Goal: Transaction & Acquisition: Purchase product/service

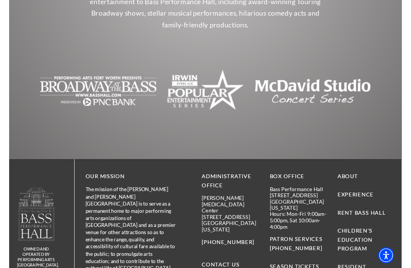
scroll to position [1637, 0]
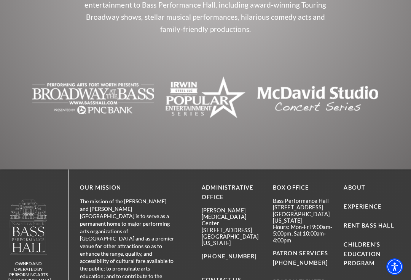
click at [322, 76] on img at bounding box center [318, 99] width 122 height 46
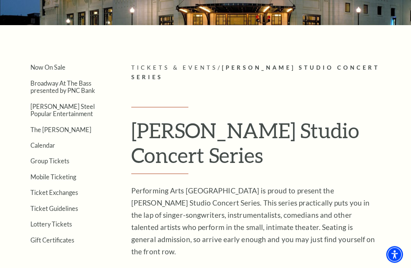
scroll to position [114, 0]
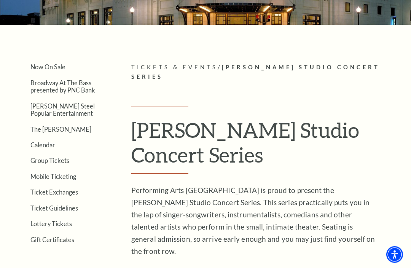
click at [34, 104] on link "[PERSON_NAME] Steel Popular Entertainment" at bounding box center [62, 110] width 64 height 14
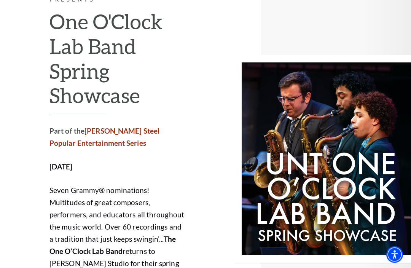
scroll to position [3028, 0]
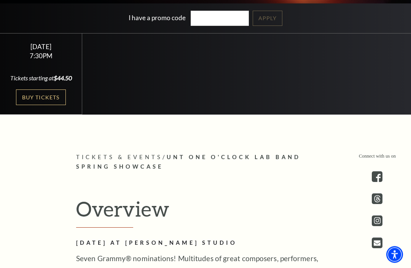
scroll to position [202, 0]
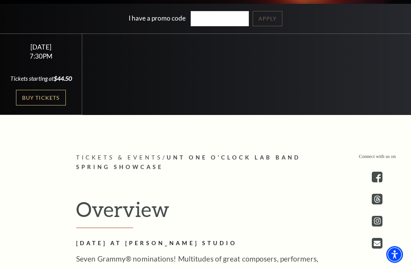
click at [51, 106] on link "Buy Tickets" at bounding box center [40, 98] width 49 height 16
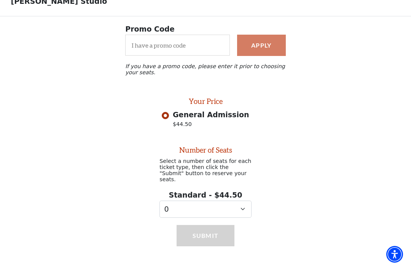
scroll to position [52, 0]
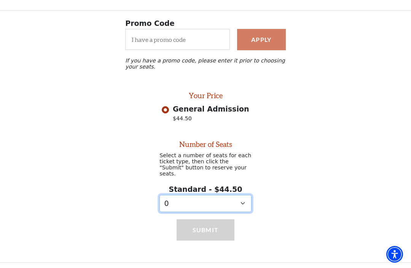
click at [241, 203] on select "0 1 2 3 4 5 6 7 8 9" at bounding box center [205, 203] width 92 height 17
select select "2"
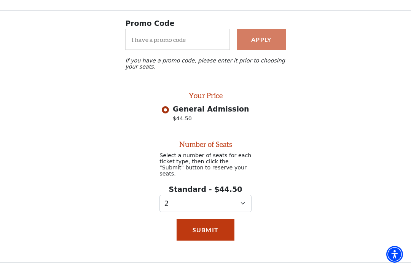
click at [216, 227] on button "Submit" at bounding box center [206, 230] width 58 height 21
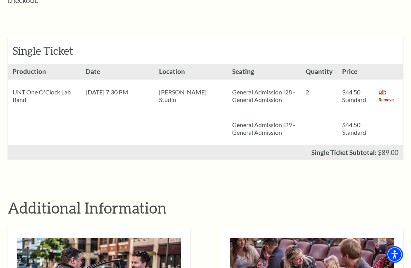
scroll to position [325, 0]
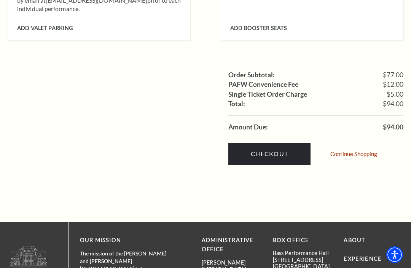
scroll to position [738, 0]
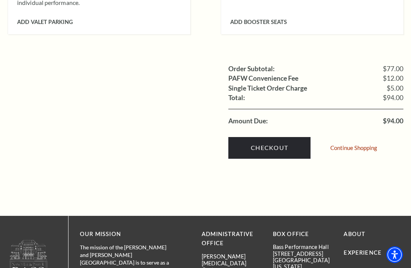
click at [280, 137] on link "Checkout" at bounding box center [269, 147] width 82 height 21
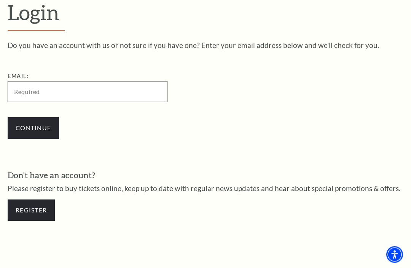
scroll to position [195, 0]
click at [35, 89] on input "Email:" at bounding box center [88, 91] width 160 height 21
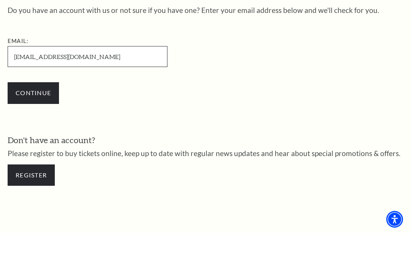
type input "[EMAIL_ADDRESS][DOMAIN_NAME]"
click at [41, 118] on input "Continue" at bounding box center [33, 128] width 51 height 21
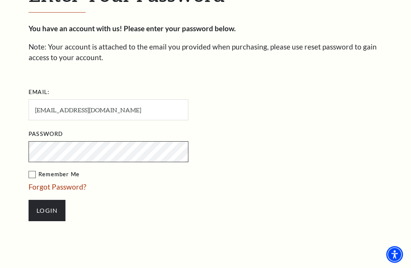
scroll to position [221, 0]
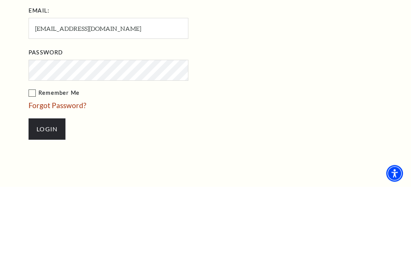
click at [49, 200] on input "Login" at bounding box center [47, 210] width 37 height 21
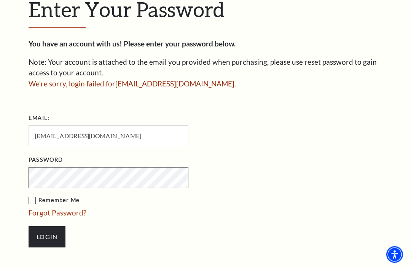
scroll to position [209, 0]
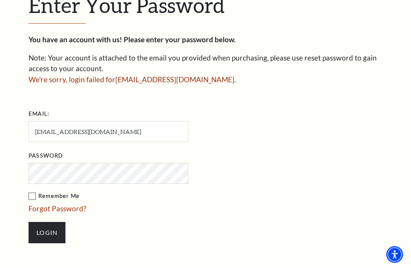
click at [66, 208] on link "Forgot Password?" at bounding box center [58, 208] width 58 height 9
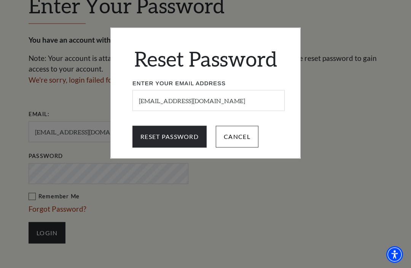
scroll to position [210, 0]
click at [175, 141] on input "Reset Password" at bounding box center [169, 136] width 74 height 21
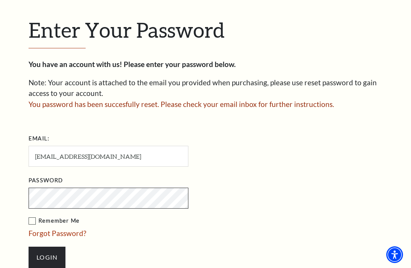
scroll to position [184, 0]
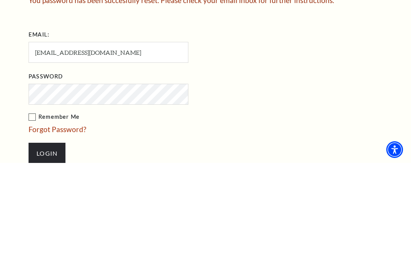
click at [47, 248] on input "Login" at bounding box center [47, 258] width 37 height 21
click at [52, 248] on input "Login" at bounding box center [47, 258] width 37 height 21
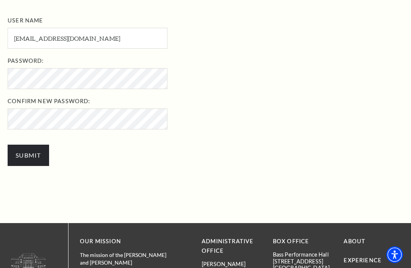
scroll to position [257, 0]
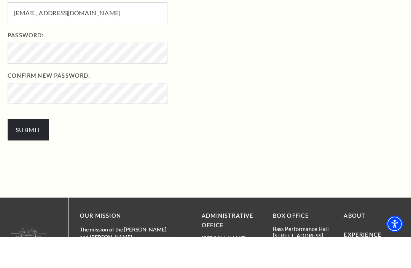
click at [19, 150] on input "Submit" at bounding box center [28, 160] width 41 height 21
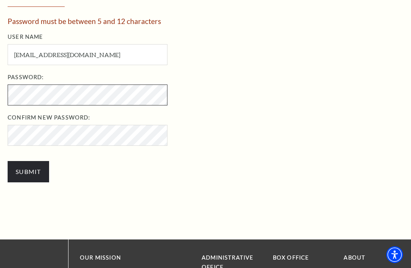
scroll to position [253, 0]
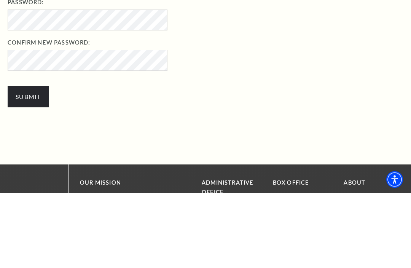
click at [37, 161] on input "Submit" at bounding box center [28, 171] width 41 height 21
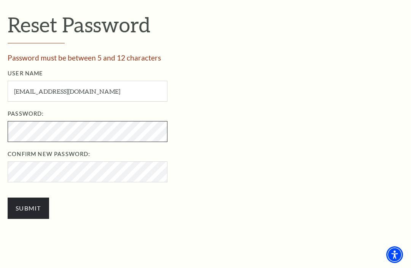
scroll to position [217, 0]
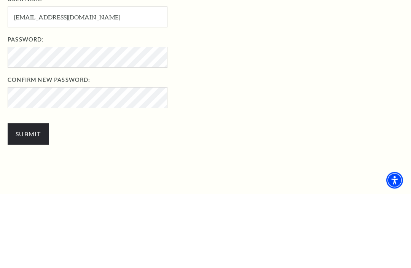
click at [220, 70] on ul "User Name pittsace@windstream.net User Name required Password: Password require…" at bounding box center [211, 125] width 407 height 113
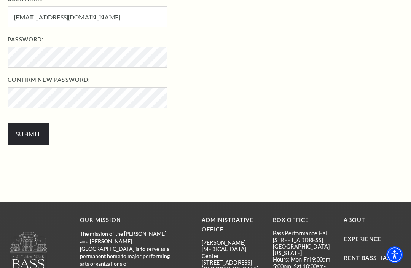
click at [35, 130] on input "Submit" at bounding box center [28, 133] width 41 height 21
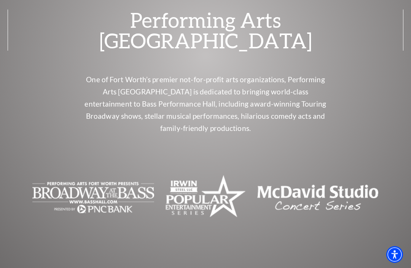
scroll to position [2989, 0]
click at [320, 175] on img at bounding box center [318, 198] width 122 height 46
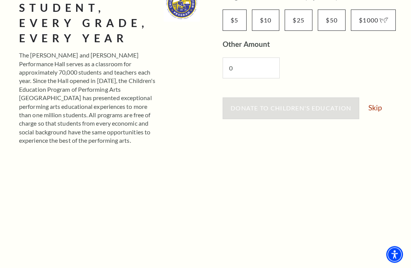
scroll to position [177, 0]
click at [379, 108] on link "Skip" at bounding box center [374, 107] width 13 height 7
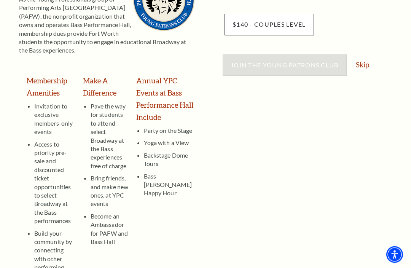
scroll to position [168, 0]
click at [366, 65] on link "Skip" at bounding box center [362, 64] width 13 height 7
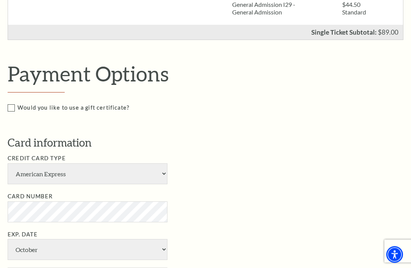
scroll to position [297, 0]
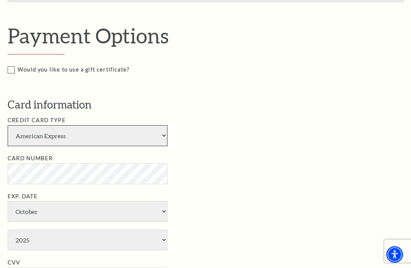
click at [166, 130] on select "American Express Visa Master Card Discover" at bounding box center [88, 136] width 160 height 21
select select "24"
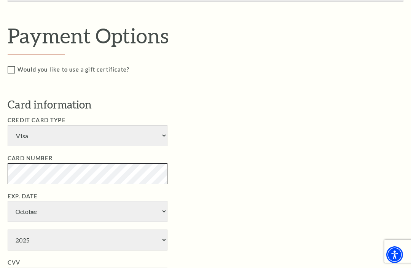
scroll to position [334, 0]
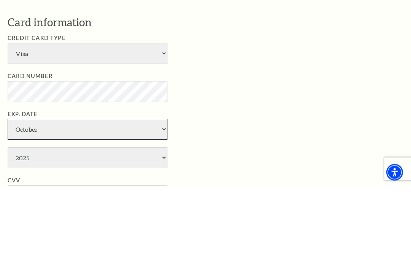
click at [160, 201] on select "January February March April May June July August September October November De…" at bounding box center [88, 211] width 160 height 21
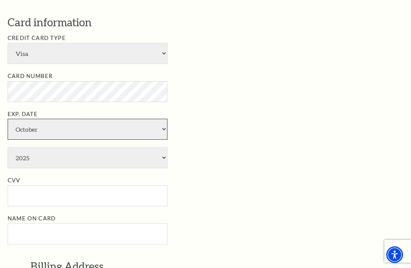
select select "2"
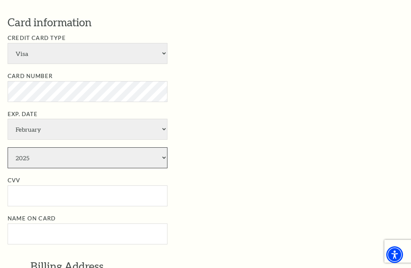
click at [163, 147] on select "2025 2026 2027 2028 2029 2030 2031 2032 2033 2034" at bounding box center [88, 157] width 160 height 21
select select "2026"
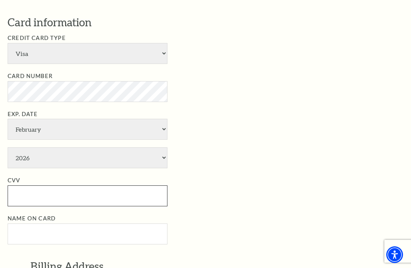
click at [48, 185] on input "CVV" at bounding box center [88, 195] width 160 height 21
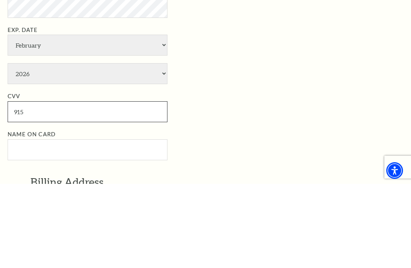
type input "915"
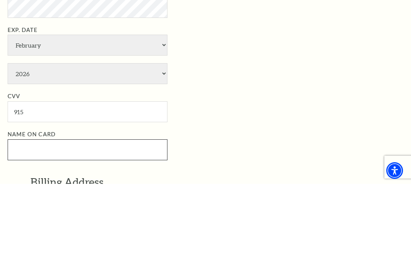
click at [44, 223] on input "Name on Card" at bounding box center [88, 233] width 160 height 21
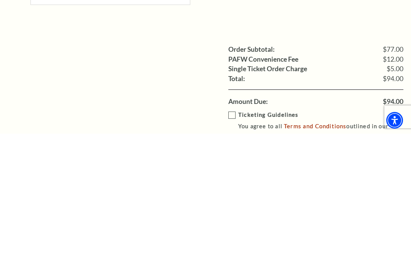
scroll to position [742, 0]
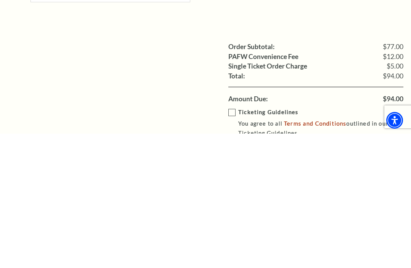
type input "John R Taber"
click at [229, 242] on label "Ticketing Guidelines You agree to all Terms and Conditions outlined in our Tick…" at bounding box center [321, 257] width 186 height 30
click at [0, 0] on input "Ticketing Guidelines You agree to all Terms and Conditions outlined in our Tick…" at bounding box center [0, 0] width 0 height 0
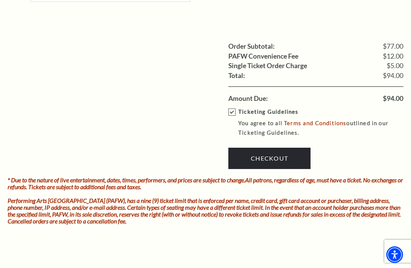
click at [272, 148] on link "Checkout" at bounding box center [269, 158] width 82 height 21
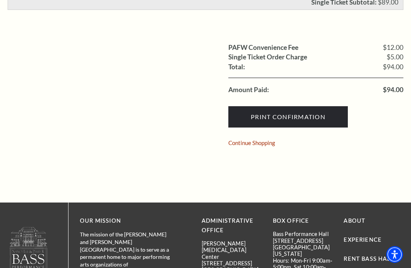
scroll to position [279, 0]
click at [291, 119] on input "Print Confirmation" at bounding box center [287, 116] width 119 height 21
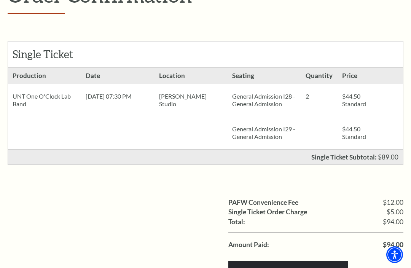
scroll to position [121, 0]
